Goal: Navigation & Orientation: Find specific page/section

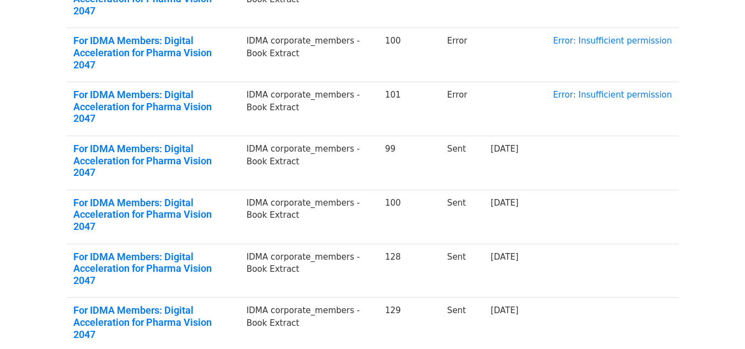
scroll to position [245, 0]
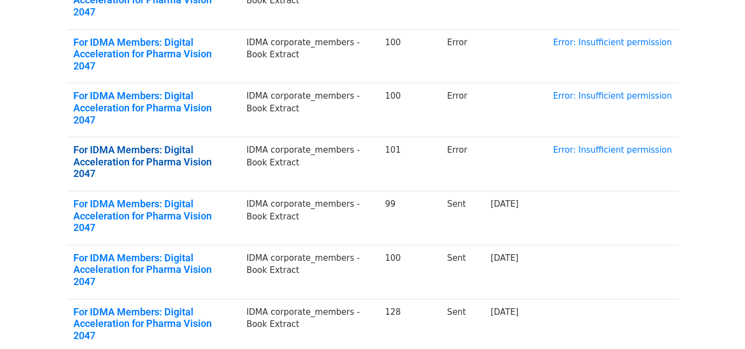
click at [206, 144] on link "For IDMA Members: Digital Acceleration for Pharma Vision 2047" at bounding box center [153, 162] width 160 height 36
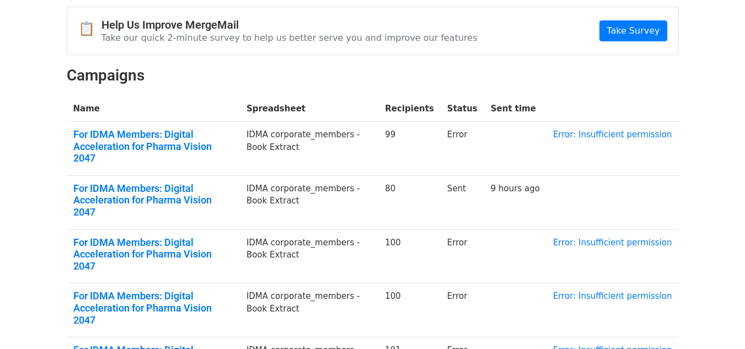
scroll to position [24, 0]
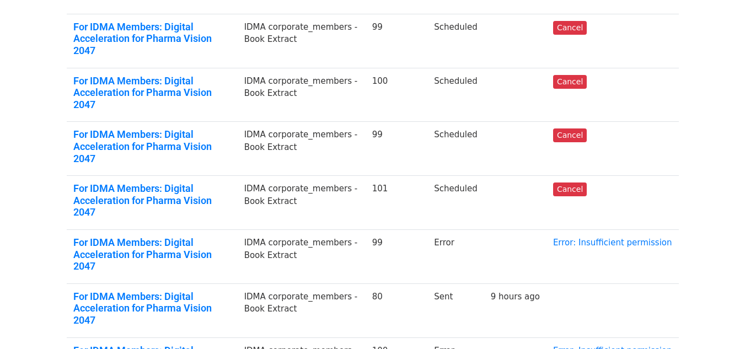
scroll to position [355, 0]
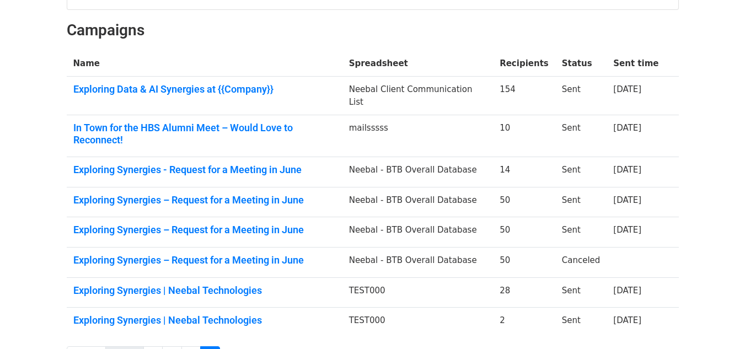
scroll to position [176, 0]
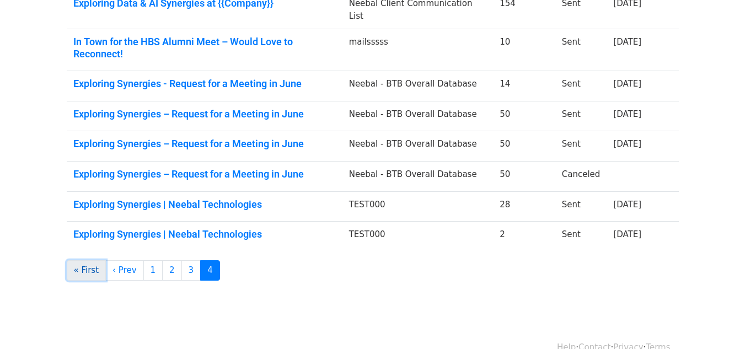
click at [88, 260] on link "« First" at bounding box center [87, 270] width 40 height 20
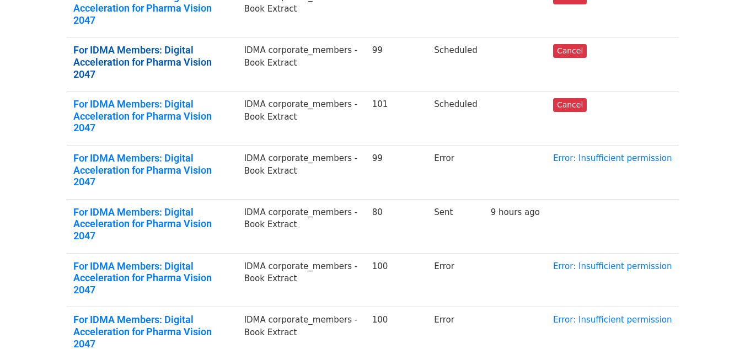
scroll to position [355, 0]
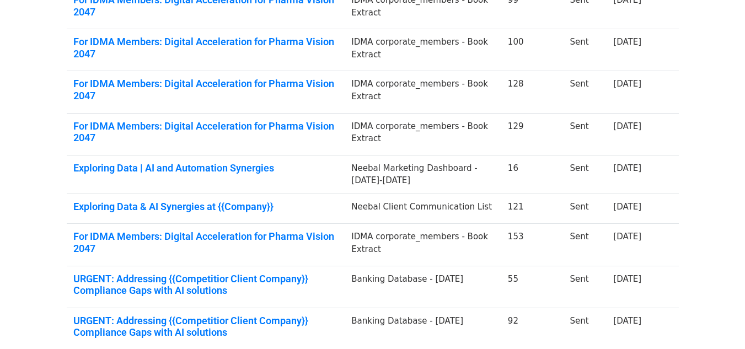
scroll to position [311, 0]
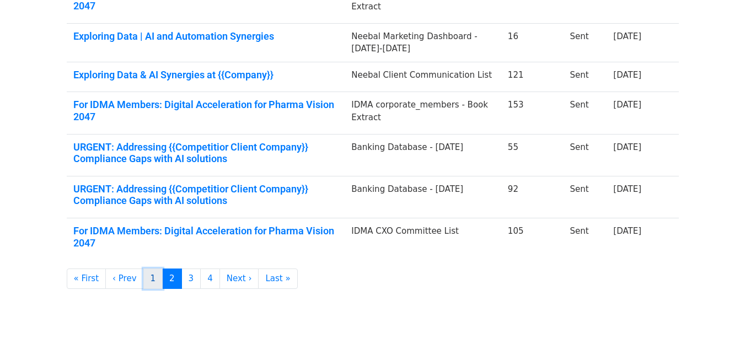
click at [149, 268] on link "1" at bounding box center [153, 278] width 20 height 20
